Goal: Information Seeking & Learning: Learn about a topic

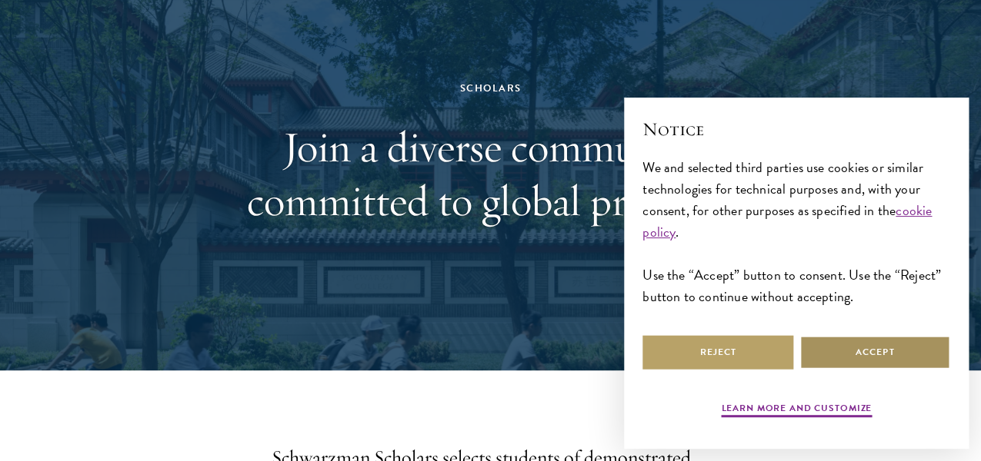
click at [835, 345] on button "Accept" at bounding box center [874, 352] width 151 height 35
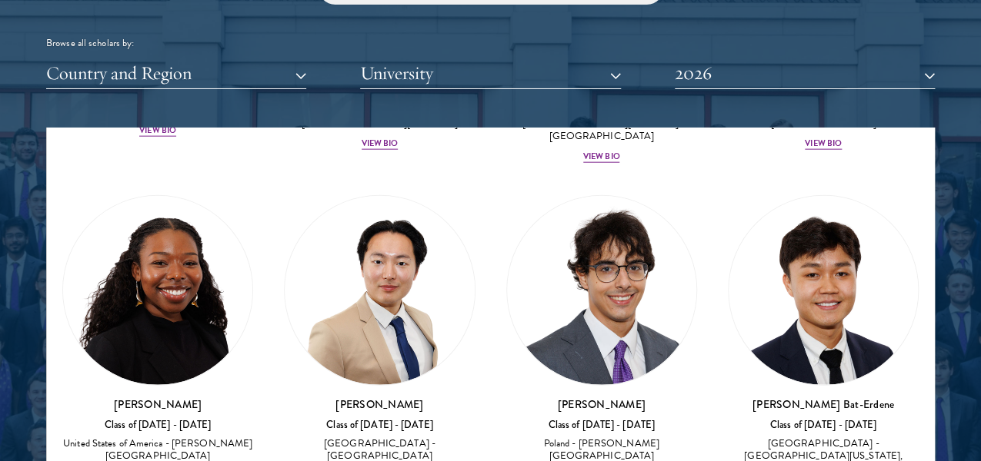
scroll to position [1330, 0]
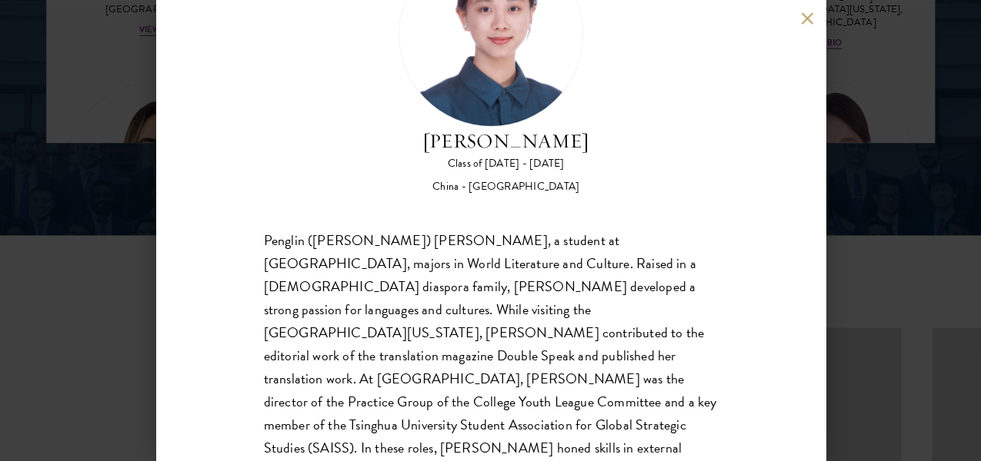
scroll to position [2358, 0]
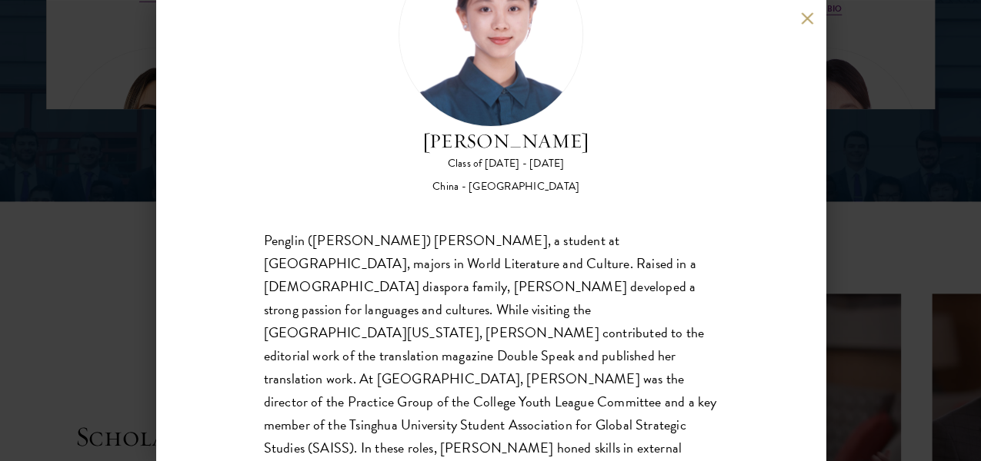
click at [803, 8] on div "[PERSON_NAME] Class of [DATE] - [DATE] [GEOGRAPHIC_DATA] - [GEOGRAPHIC_DATA] Pe…" at bounding box center [490, 230] width 669 height 461
click at [805, 12] on button at bounding box center [807, 18] width 13 height 13
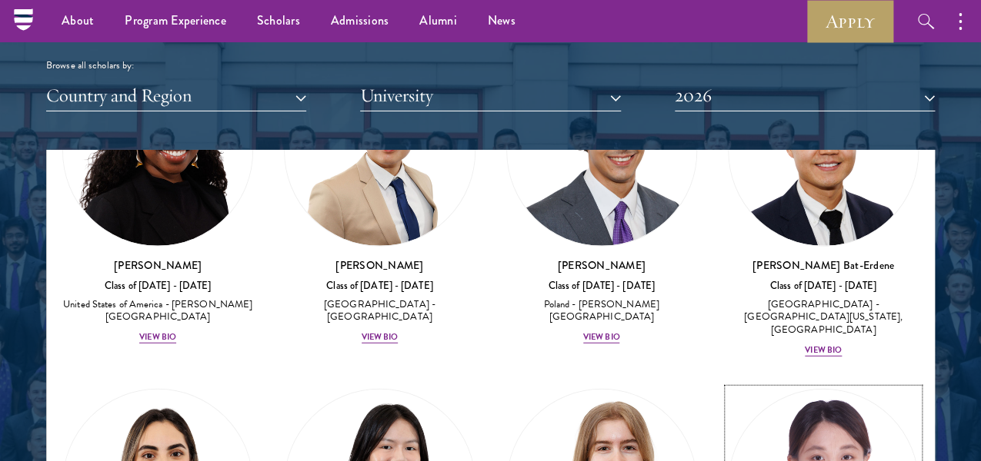
scroll to position [1501, 0]
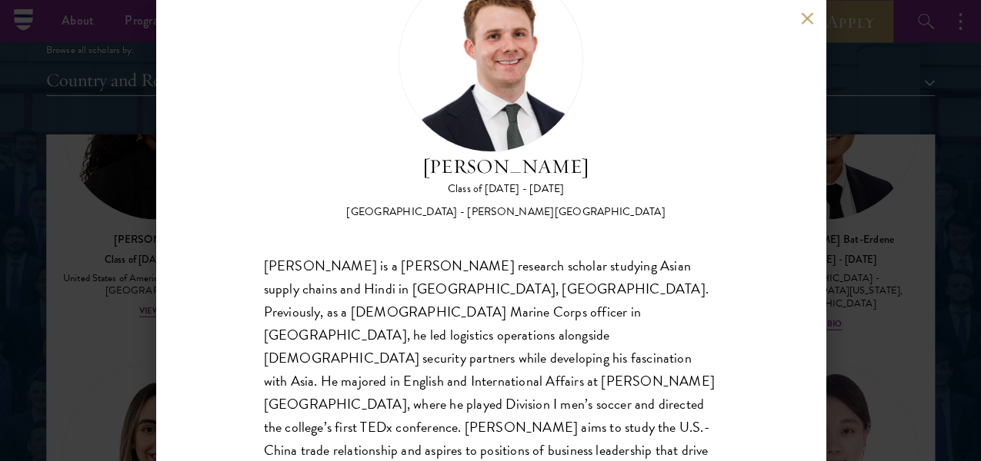
scroll to position [1870, 0]
click at [808, 10] on div "[PERSON_NAME] Class of [DATE] - [DATE] [GEOGRAPHIC_DATA] - [PERSON_NAME][GEOGRA…" at bounding box center [490, 230] width 669 height 461
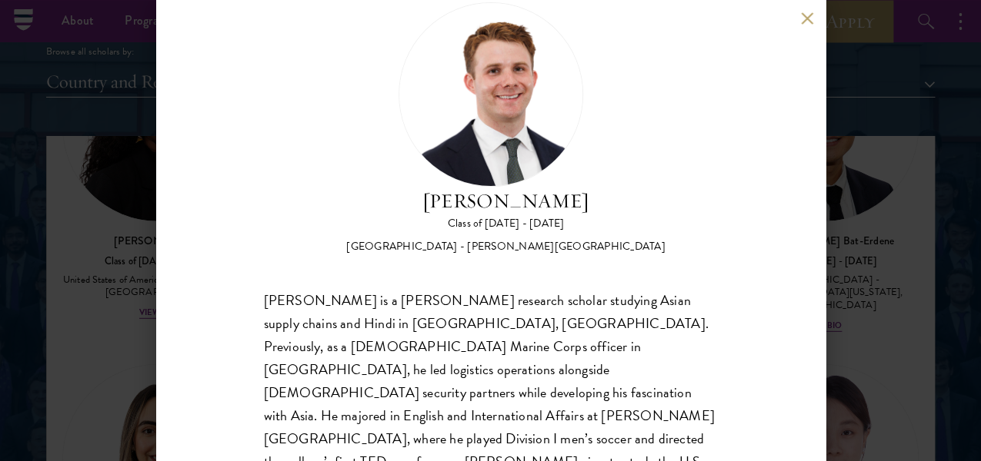
click at [808, 10] on div "[PERSON_NAME] Class of [DATE] - [DATE] [GEOGRAPHIC_DATA] - [PERSON_NAME][GEOGRA…" at bounding box center [490, 230] width 669 height 461
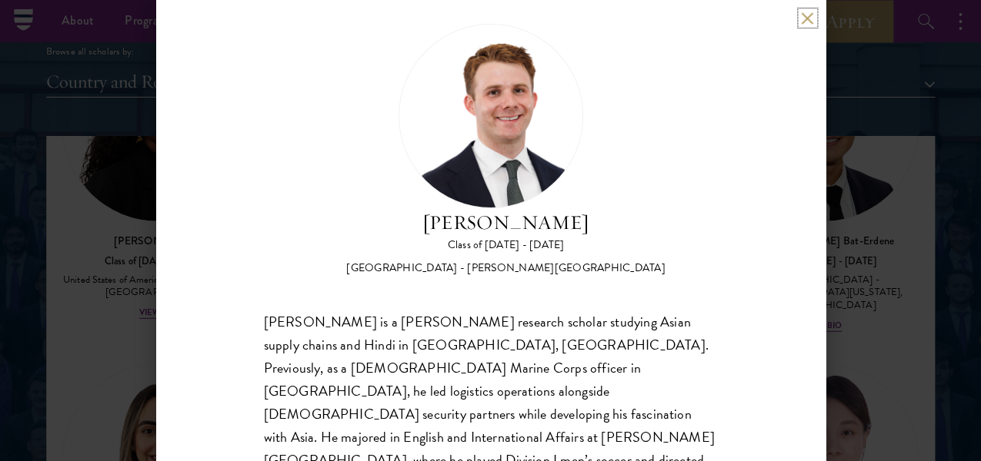
click at [801, 21] on button at bounding box center [807, 18] width 13 height 13
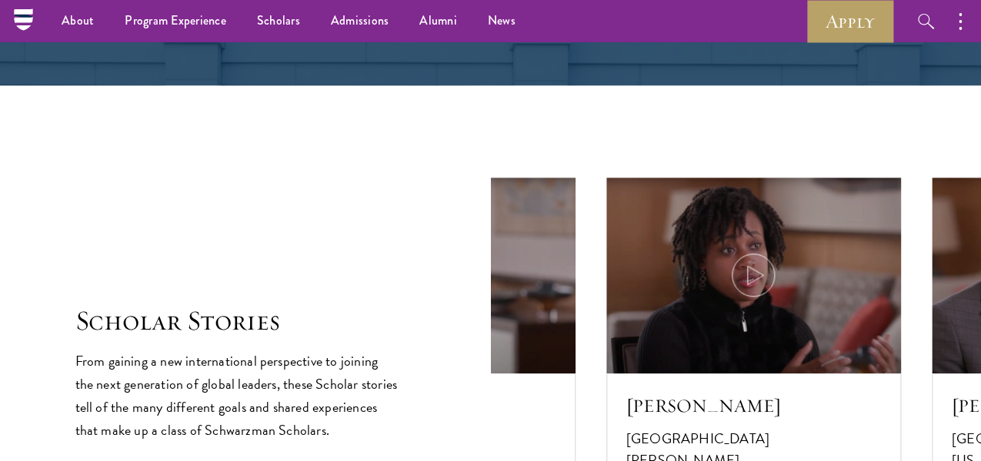
scroll to position [2473, 0]
